Goal: Information Seeking & Learning: Find specific fact

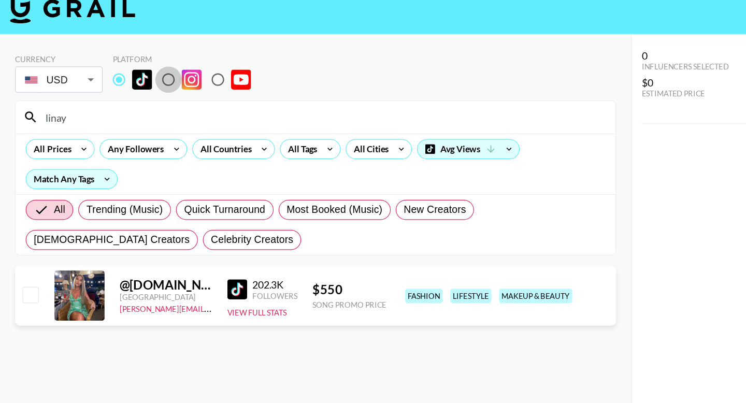
click at [138, 82] on input "radio" at bounding box center [139, 79] width 22 height 22
radio input "true"
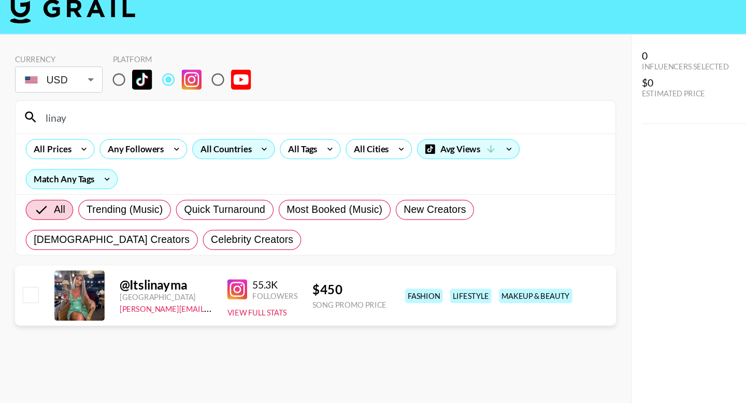
click at [203, 139] on div "All Countries" at bounding box center [184, 136] width 51 height 16
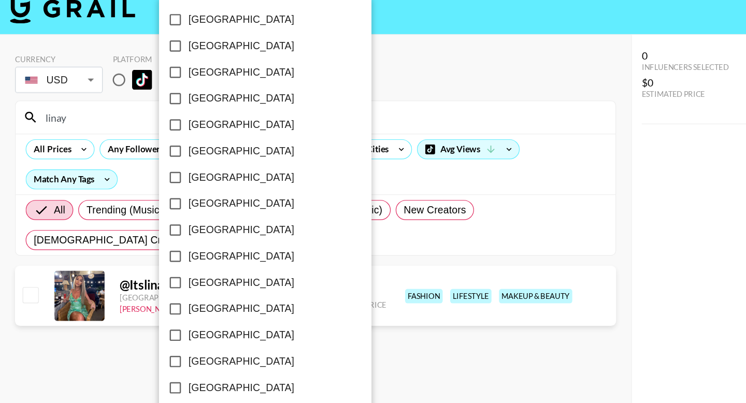
scroll to position [785, 0]
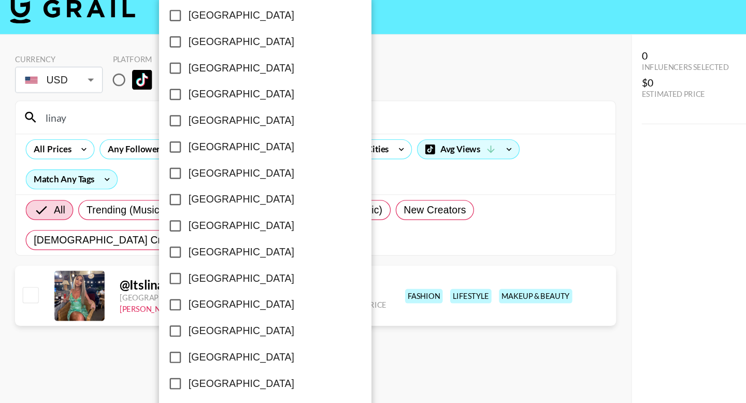
click at [184, 192] on label "[GEOGRAPHIC_DATA]" at bounding box center [212, 199] width 156 height 22
click at [156, 192] on input "[GEOGRAPHIC_DATA]" at bounding box center [145, 199] width 22 height 22
checkbox input "true"
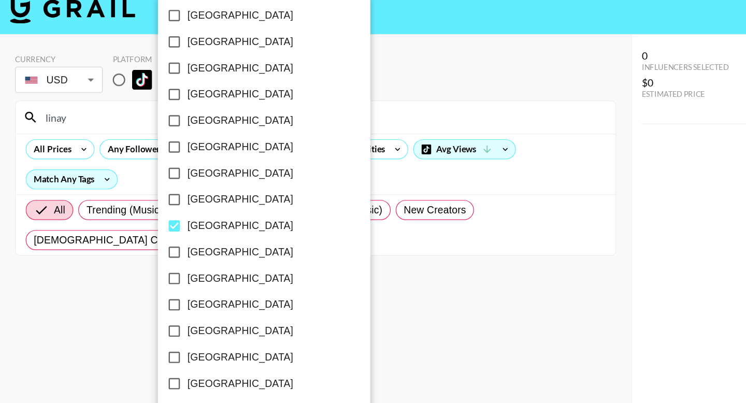
click at [281, 225] on div at bounding box center [373, 201] width 746 height 403
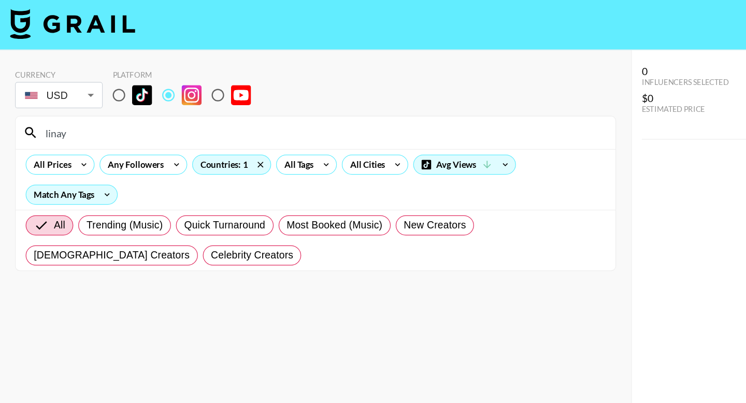
click at [128, 105] on input "linay" at bounding box center [267, 109] width 471 height 17
drag, startPoint x: 128, startPoint y: 105, endPoint x: 21, endPoint y: 105, distance: 107.2
click at [21, 105] on div "linay" at bounding box center [261, 109] width 496 height 27
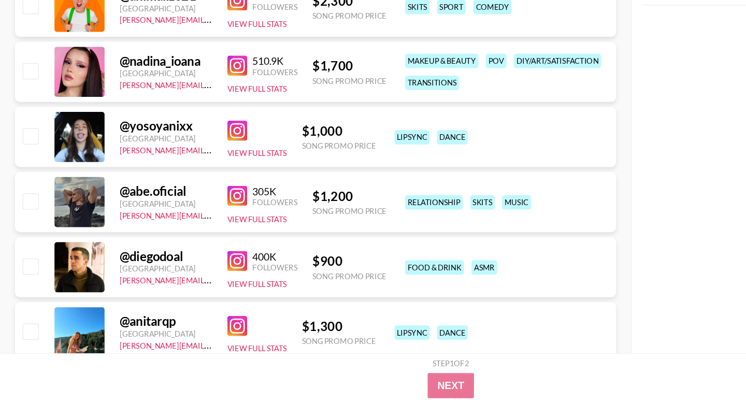
scroll to position [296, 0]
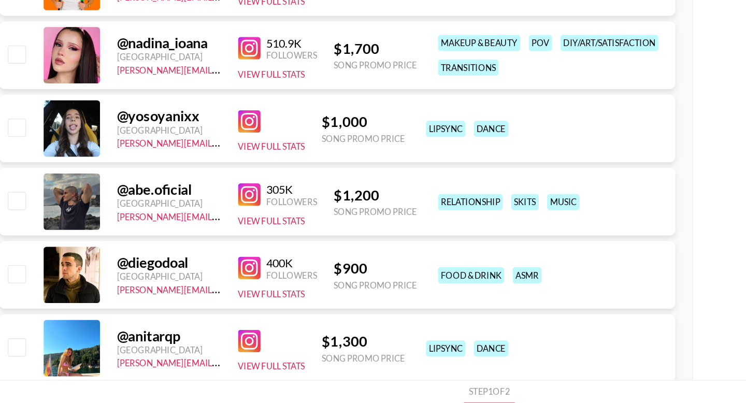
click at [199, 175] on img at bounding box center [196, 171] width 17 height 17
drag, startPoint x: 167, startPoint y: 168, endPoint x: 95, endPoint y: 166, distance: 72.0
click at [95, 166] on div "@ yosoyanixx [GEOGRAPHIC_DATA] [PERSON_NAME][EMAIL_ADDRESS][DOMAIN_NAME] View F…" at bounding box center [260, 177] width 497 height 50
copy div "@ yosoyanixx"
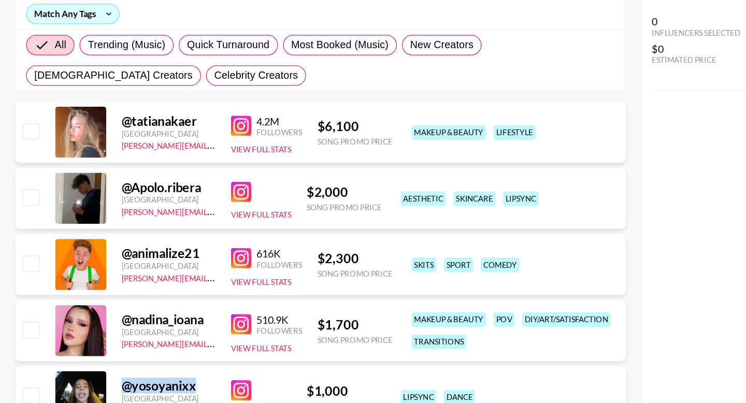
scroll to position [0, 0]
